Goal: Check status: Check status

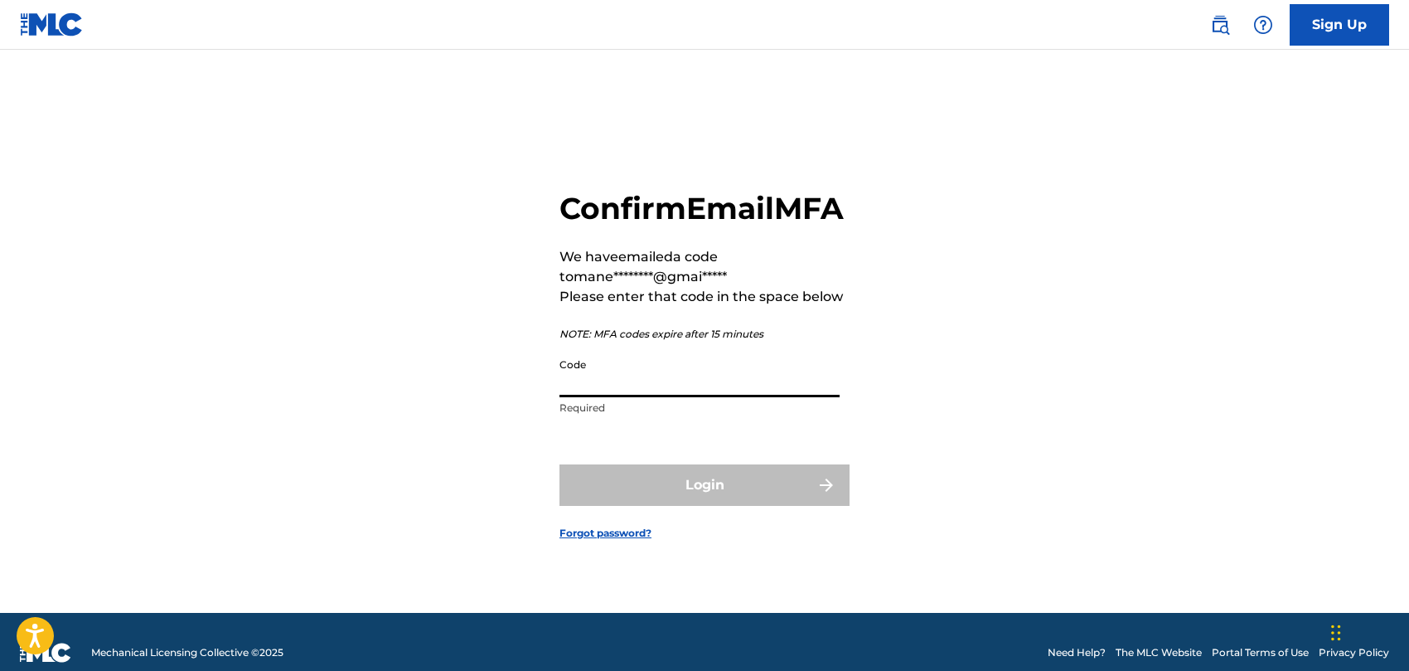
click at [770, 382] on input "Code" at bounding box center [700, 373] width 280 height 47
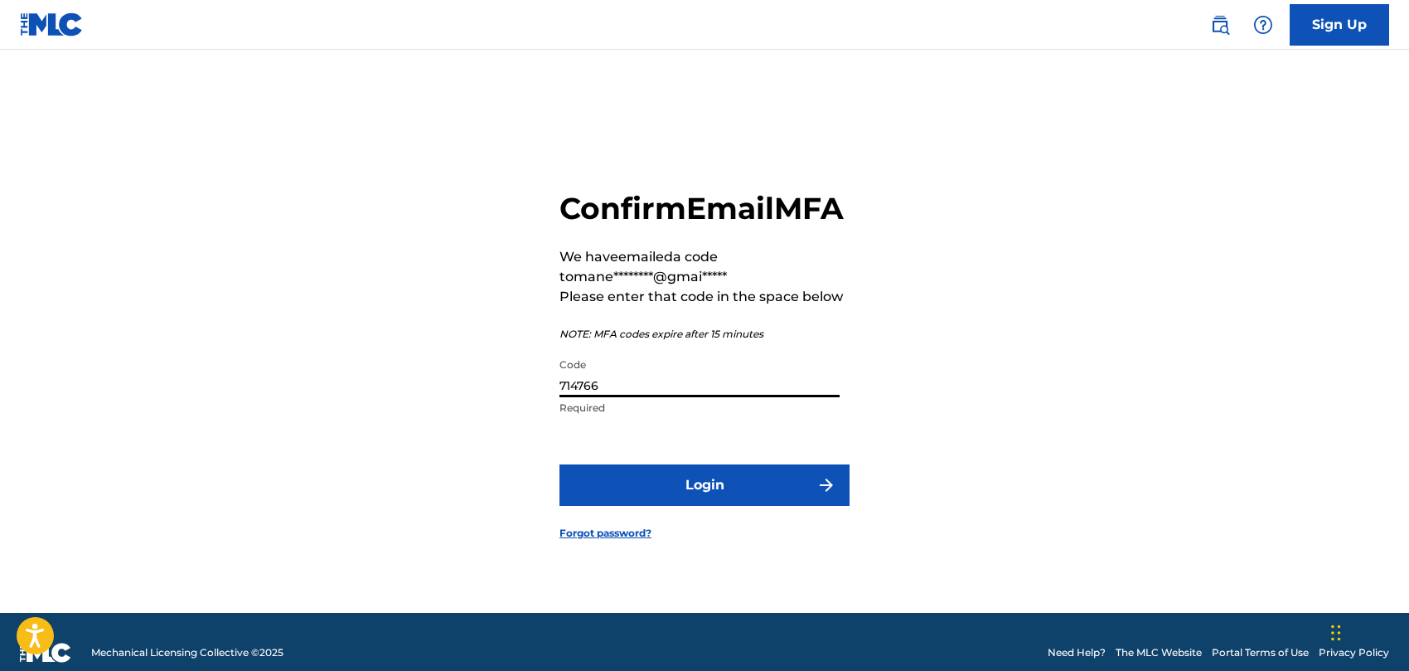
type input "714766"
click at [560, 464] on button "Login" at bounding box center [705, 484] width 290 height 41
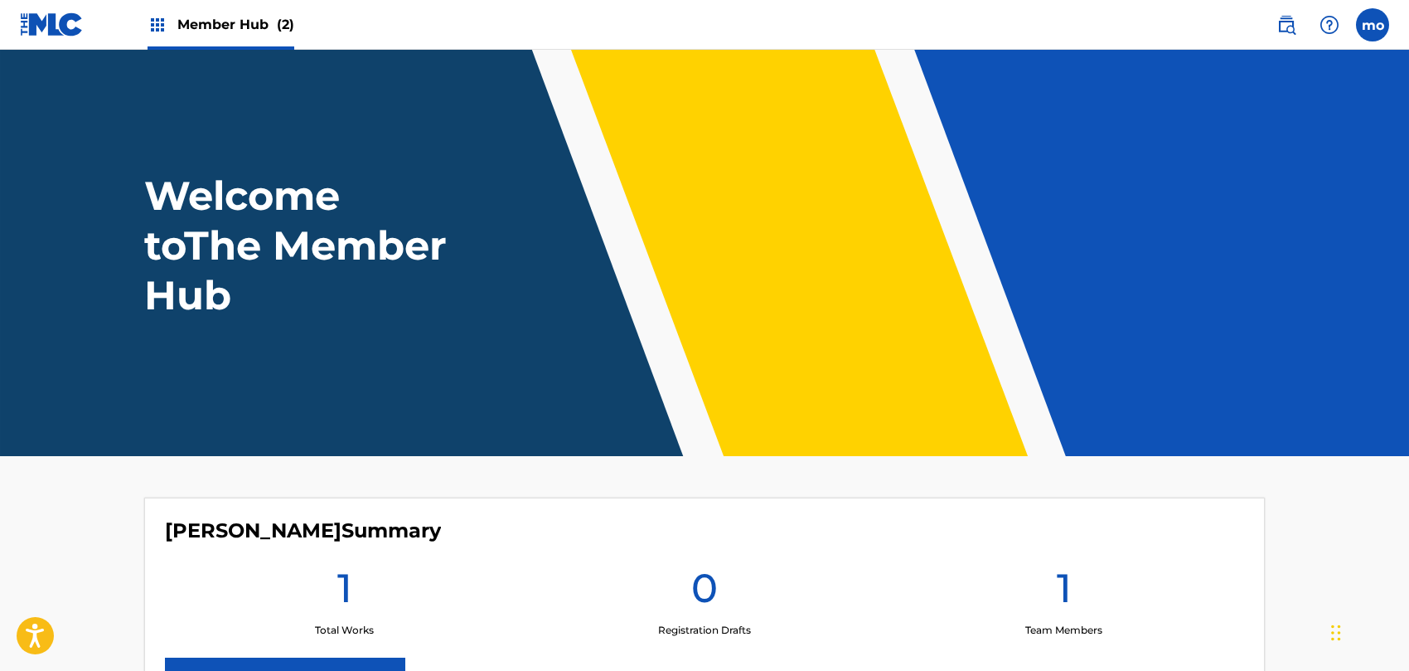
scroll to position [391, 0]
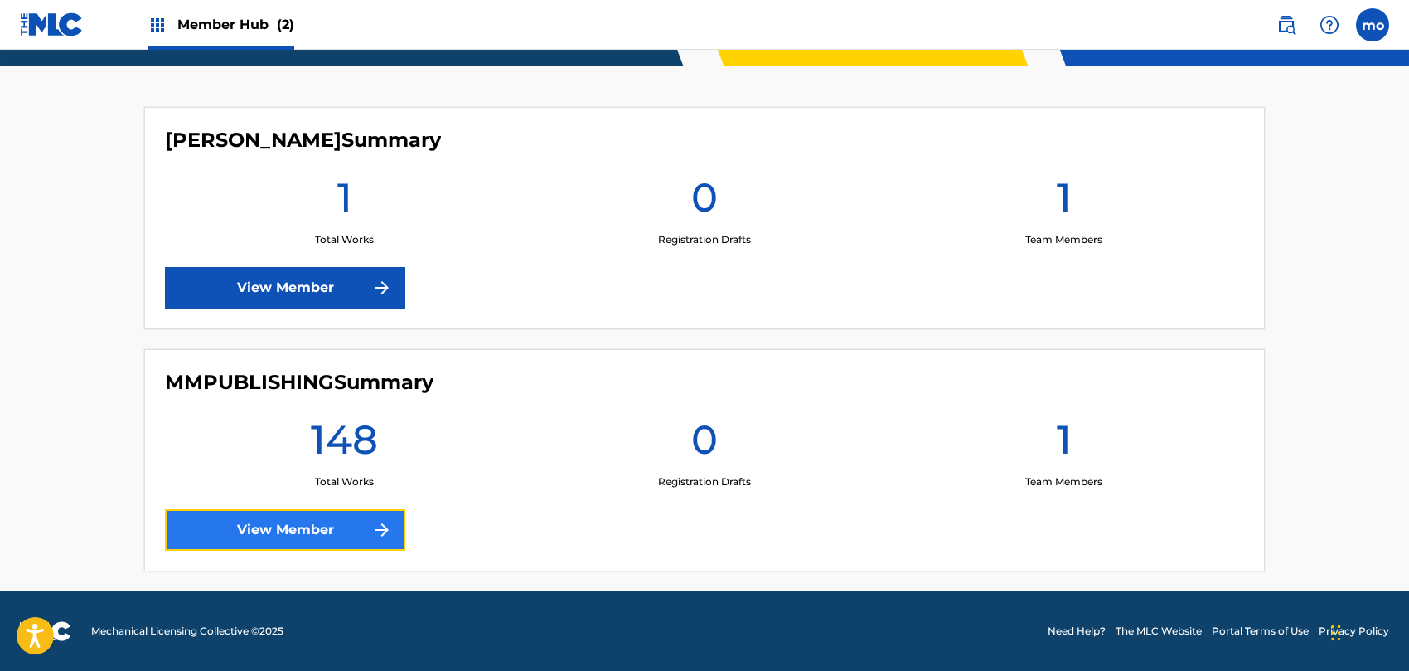
click at [362, 549] on link "View Member" at bounding box center [285, 529] width 240 height 41
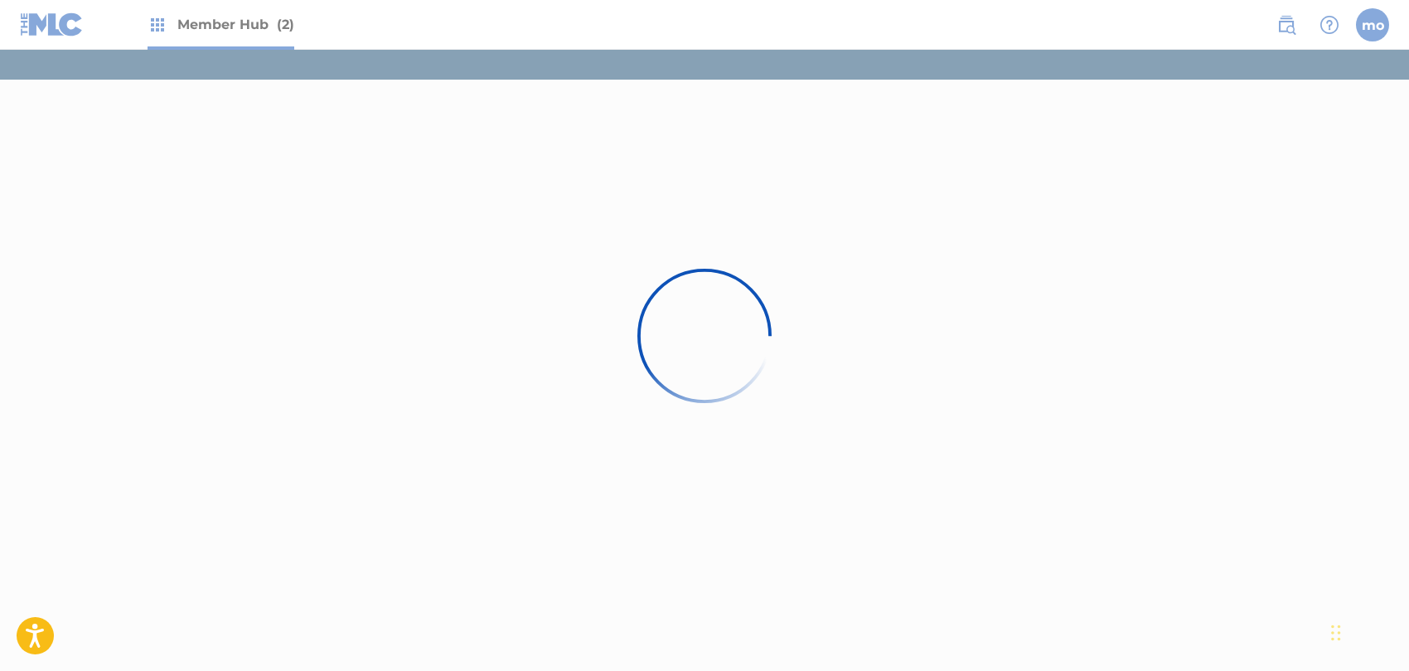
click at [350, 538] on div at bounding box center [704, 335] width 1409 height 671
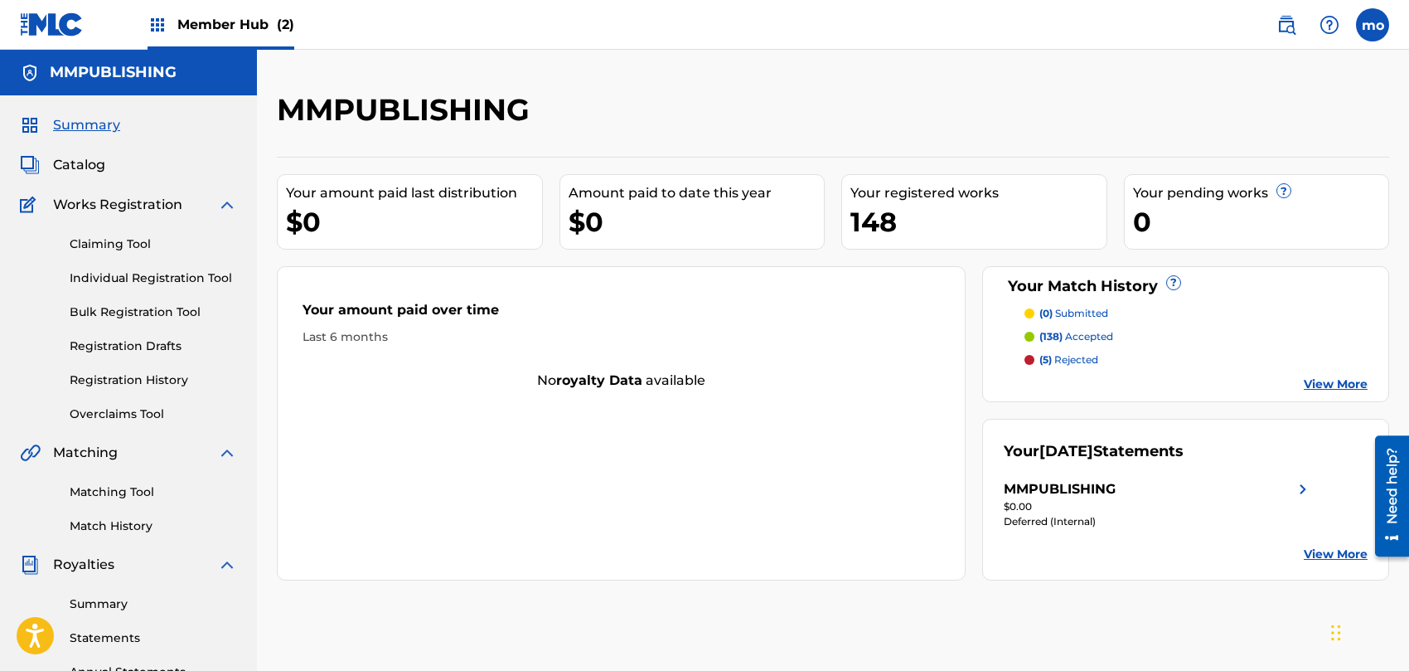
click at [1247, 478] on div "Your September 2025 Statements MMPUBLISHING $0.00 Deferred (Internal) View More" at bounding box center [1185, 500] width 407 height 162
click at [1274, 491] on div "MMPUBLISHING" at bounding box center [1158, 489] width 309 height 20
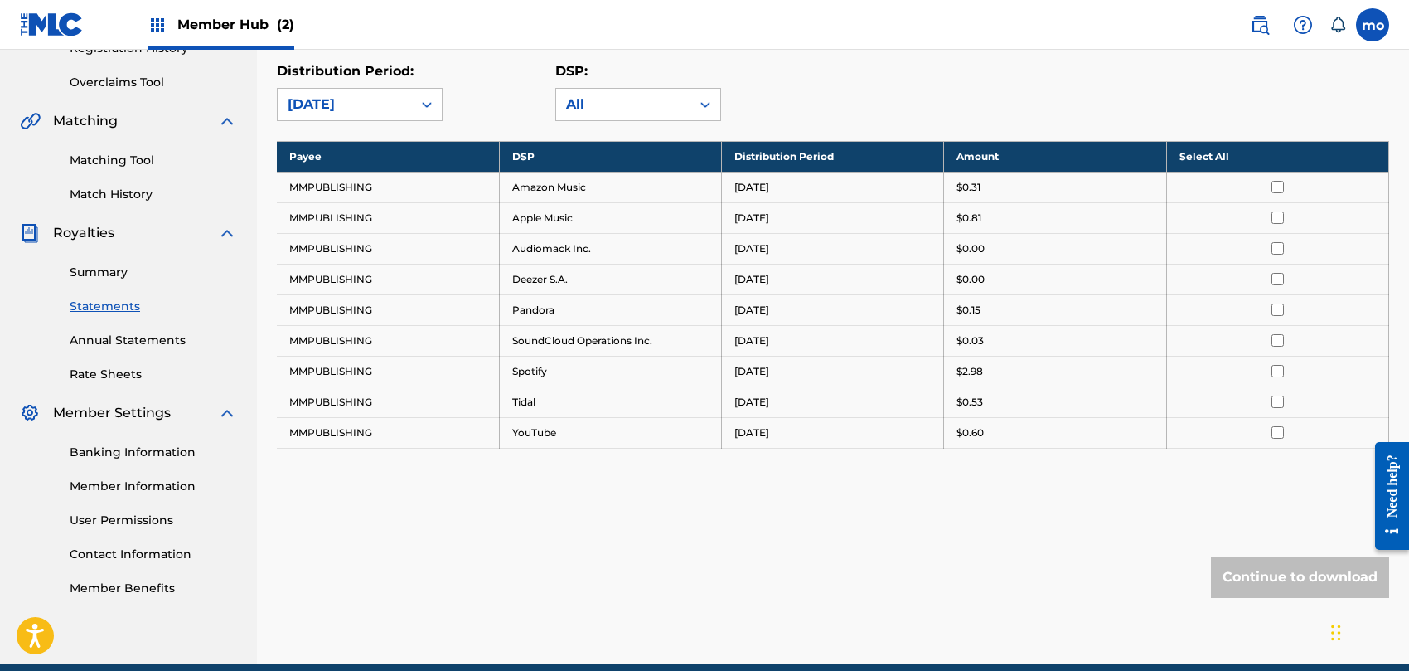
scroll to position [221, 0]
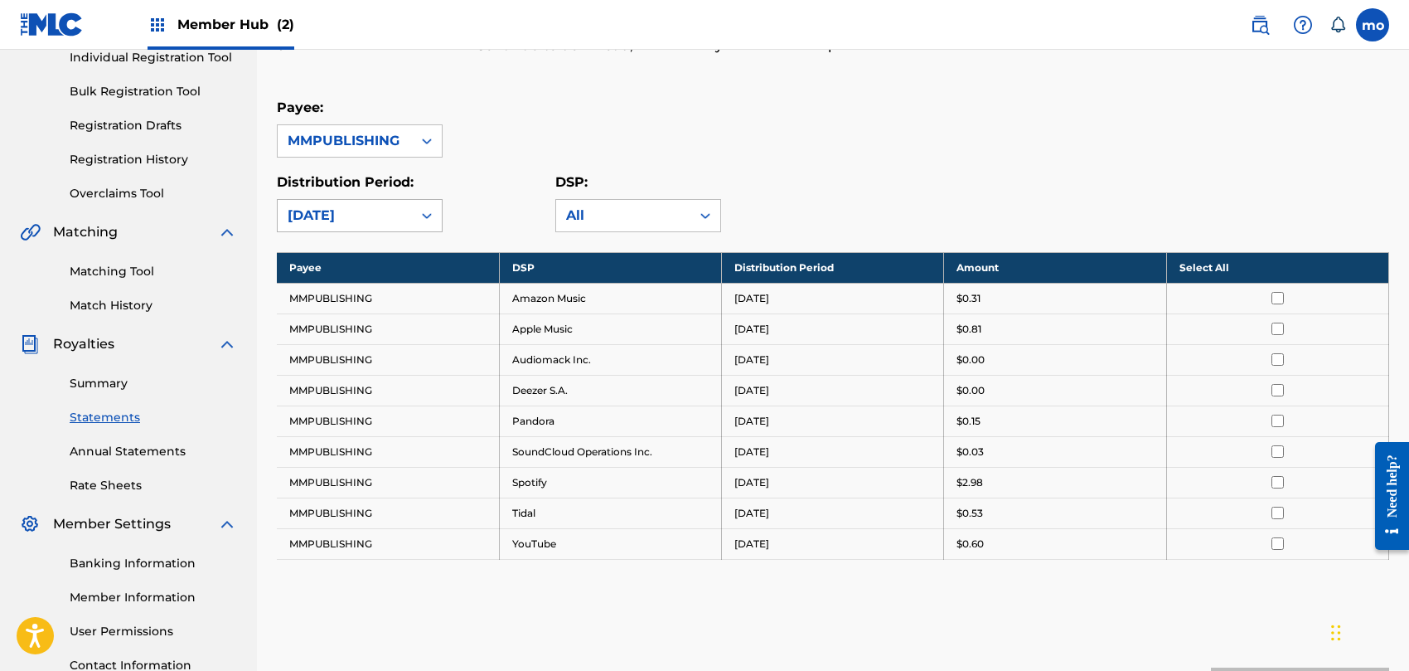
click at [408, 209] on div "[DATE]" at bounding box center [345, 216] width 134 height 32
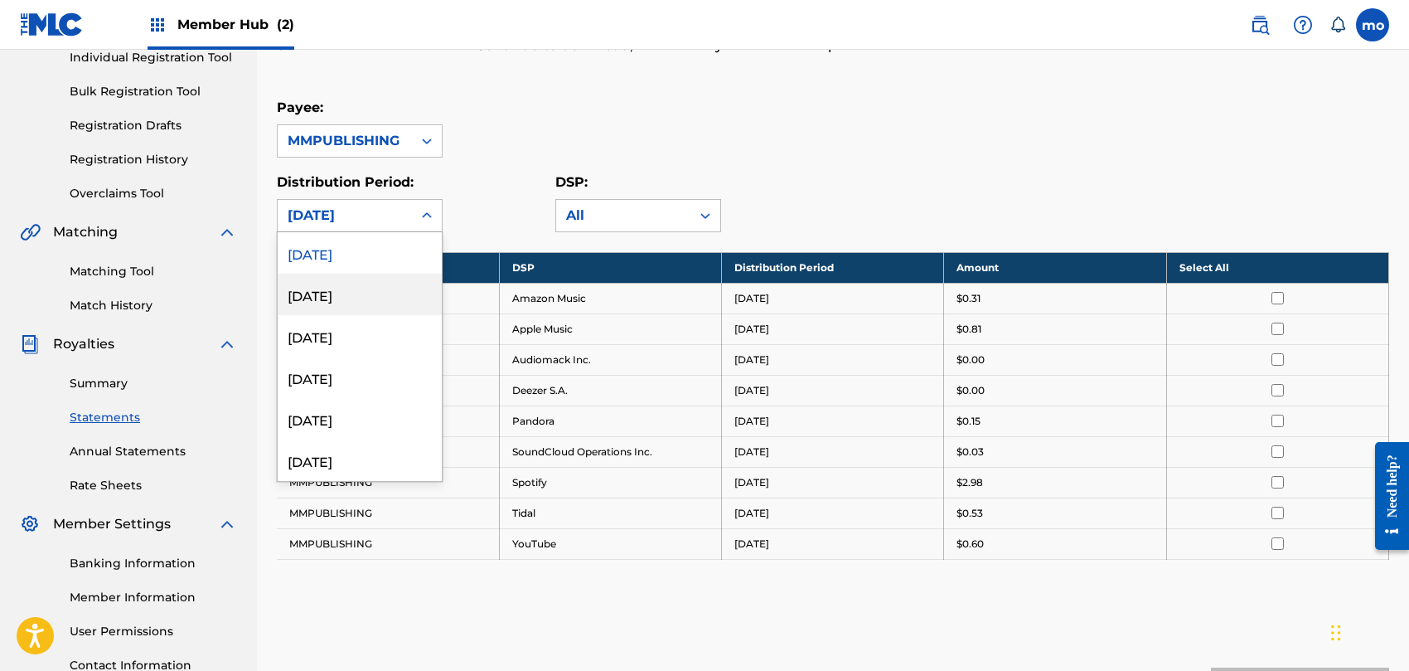
click at [385, 284] on div "[DATE]" at bounding box center [360, 294] width 164 height 41
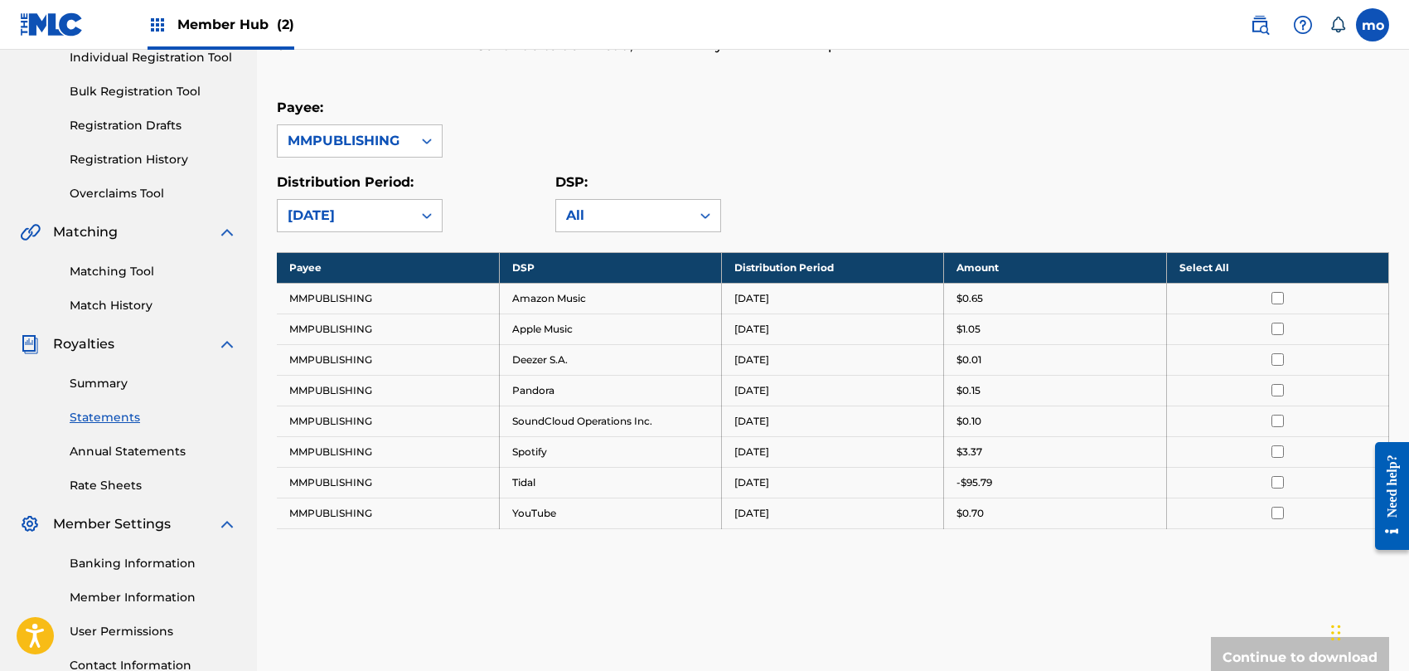
click at [396, 217] on div "[DATE]" at bounding box center [345, 216] width 114 height 20
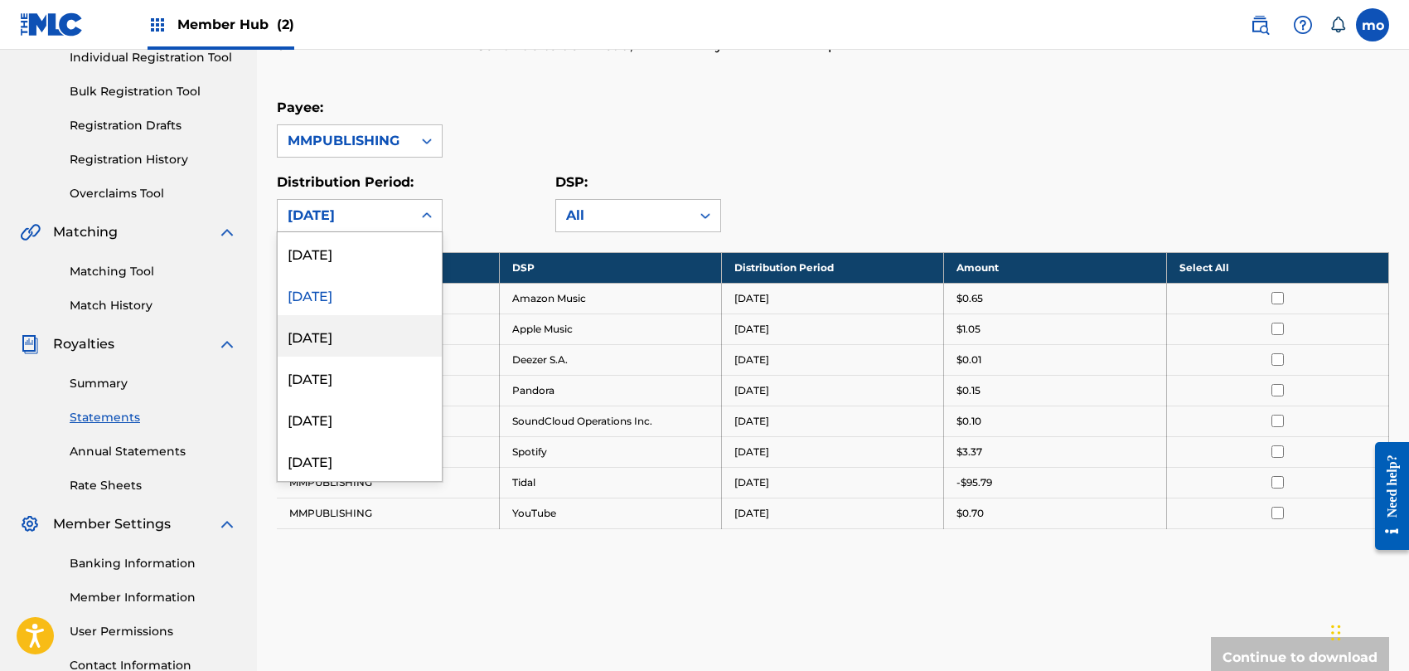
click at [369, 330] on div "[DATE]" at bounding box center [360, 335] width 164 height 41
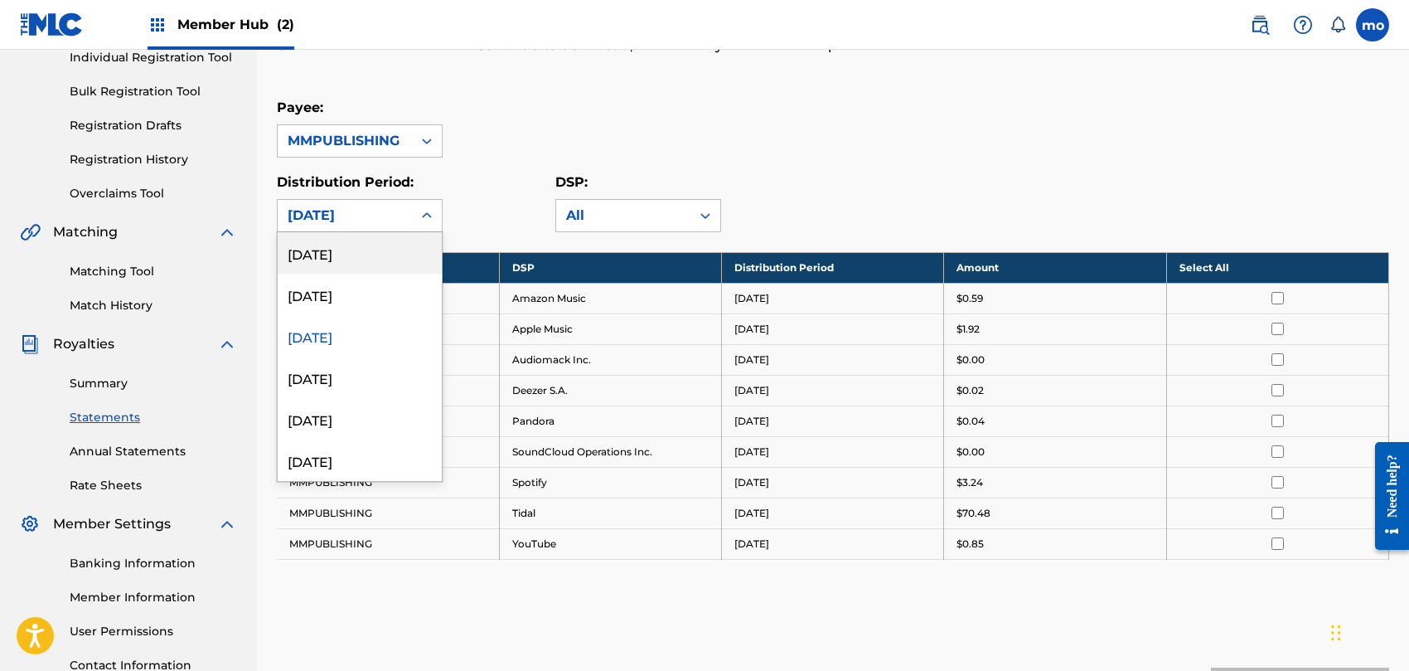
click at [392, 221] on div "[DATE]" at bounding box center [345, 216] width 114 height 20
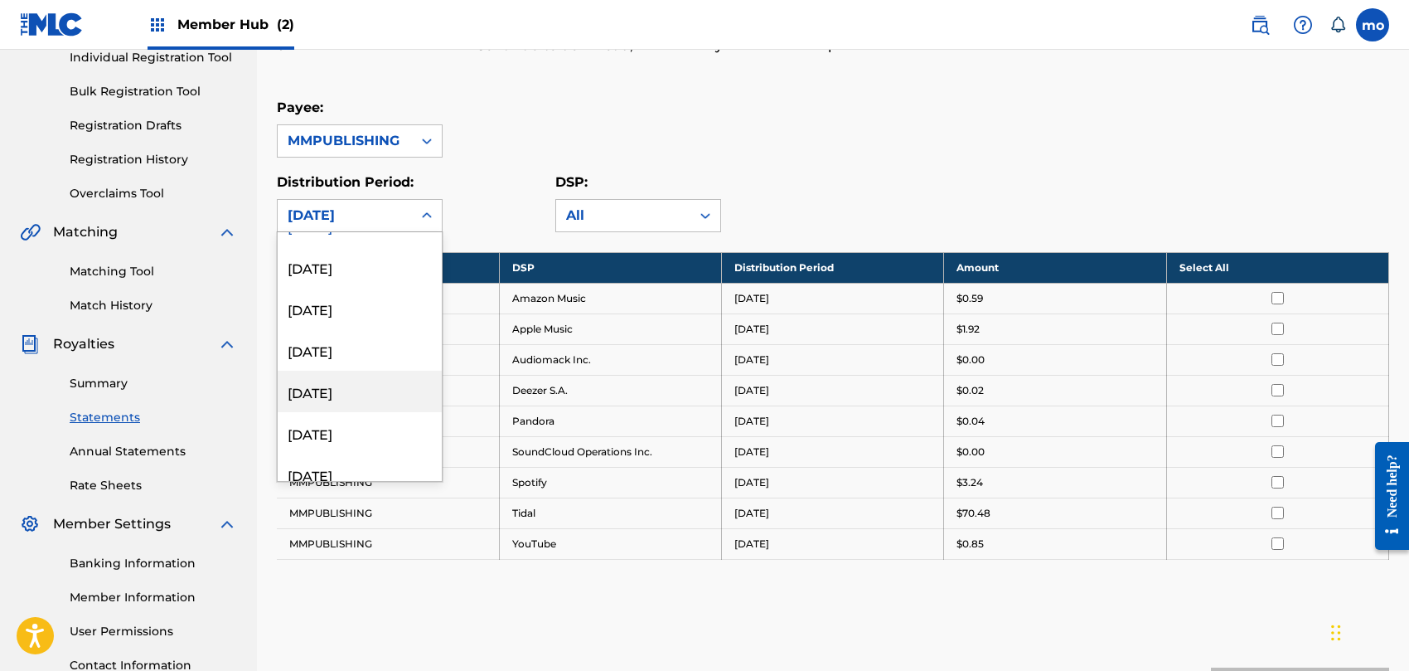
click at [363, 383] on div "[DATE]" at bounding box center [360, 391] width 164 height 41
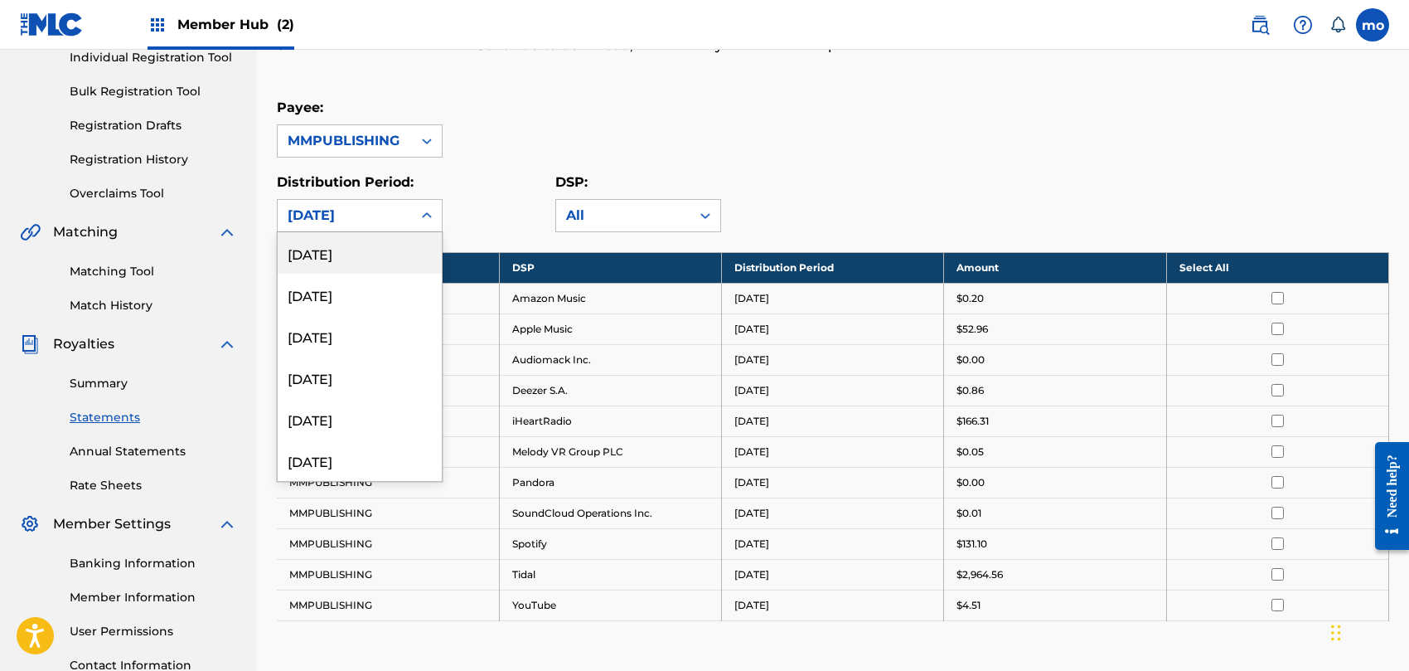
click at [392, 209] on div "[DATE]" at bounding box center [345, 216] width 114 height 20
